Goal: Ask a question

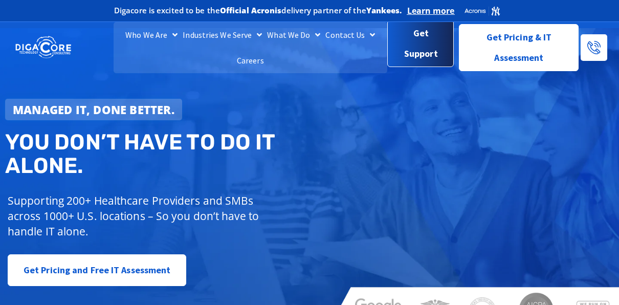
click at [408, 44] on span "Get Support" at bounding box center [421, 43] width 50 height 41
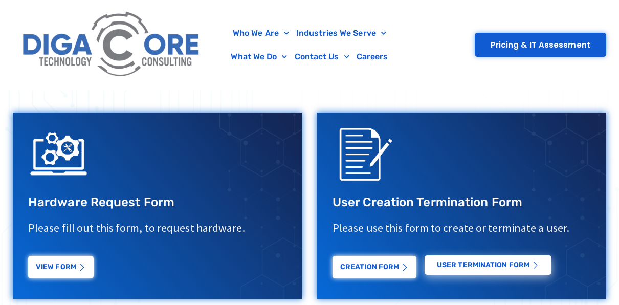
scroll to position [368, 0]
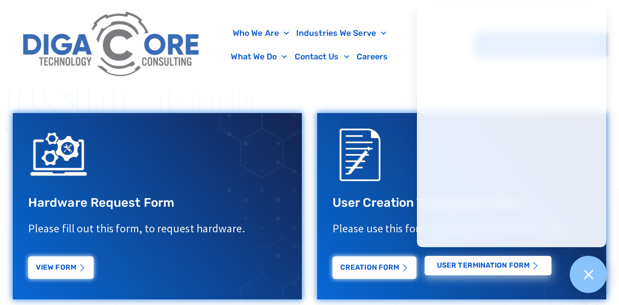
click at [595, 278] on div at bounding box center [587, 274] width 37 height 37
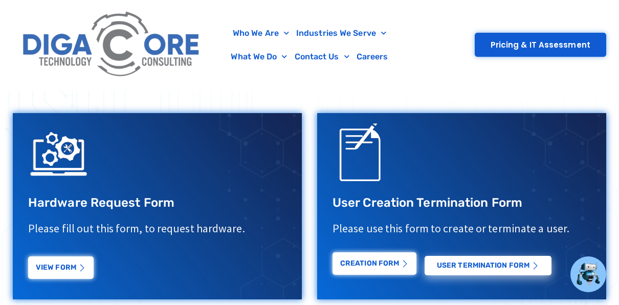
click at [364, 266] on link "Creation Form" at bounding box center [374, 265] width 84 height 22
